Goal: Obtain resource: Download file/media

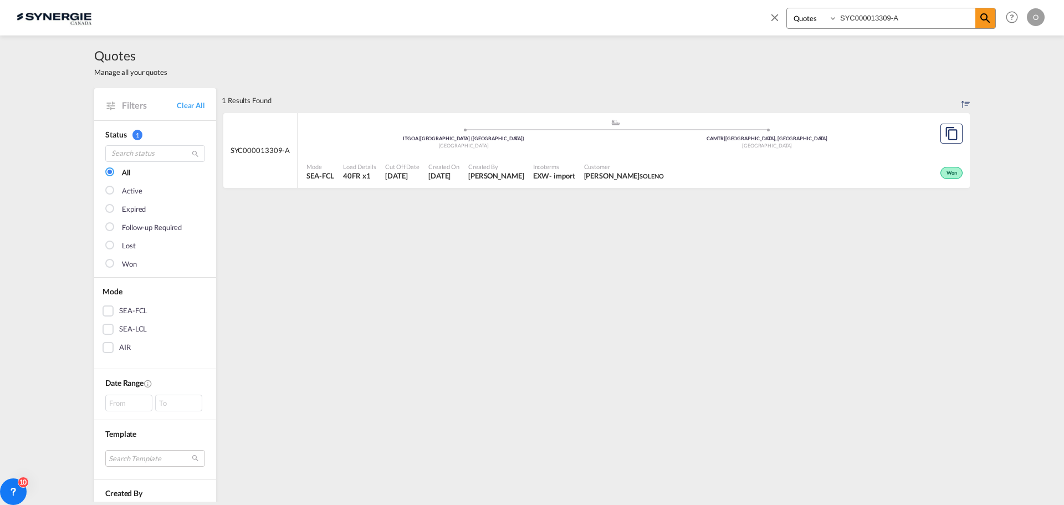
select select "Quotes"
drag, startPoint x: 910, startPoint y: 17, endPoint x: 691, endPoint y: 14, distance: 218.9
click at [694, 14] on div "Bookings Quotes Enquiries SYC000013309-A Help Resources Product Release O My Pr…" at bounding box center [532, 17] width 1031 height 34
paste input "4081"
type input "SYC000014081"
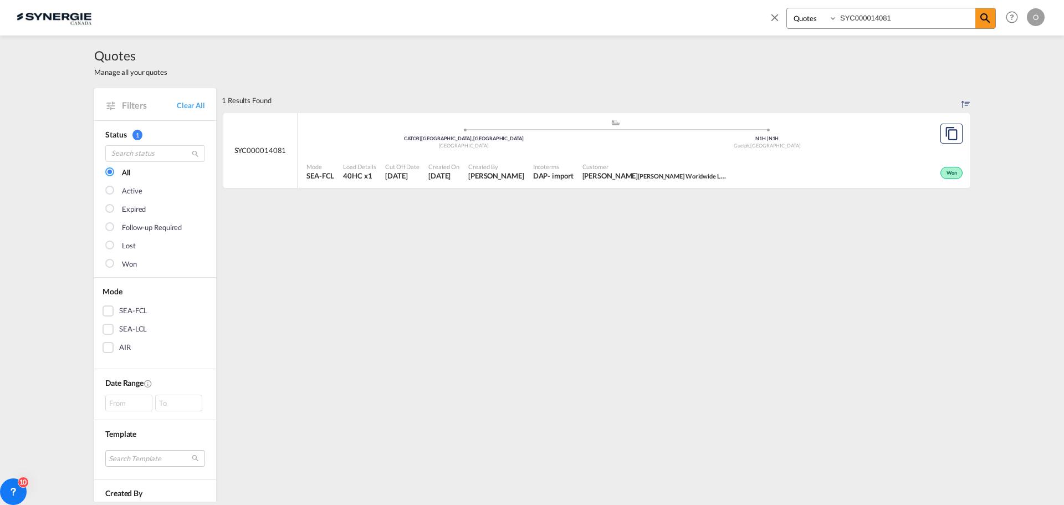
click at [709, 178] on span "[PERSON_NAME] Worldwide Logistics Ltda" at bounding box center [695, 175] width 115 height 9
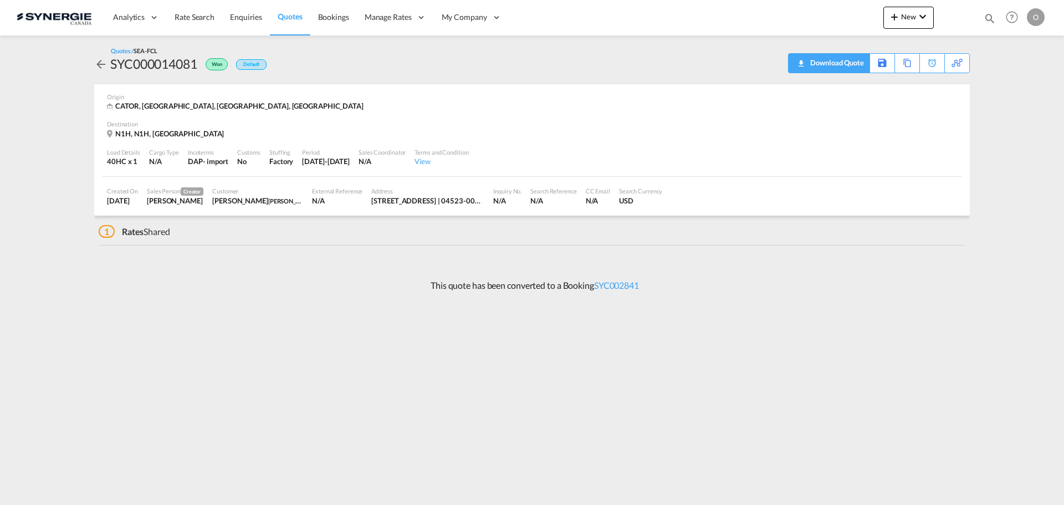
click at [860, 67] on div "Download Quote" at bounding box center [835, 63] width 57 height 18
